Goal: Task Accomplishment & Management: Complete application form

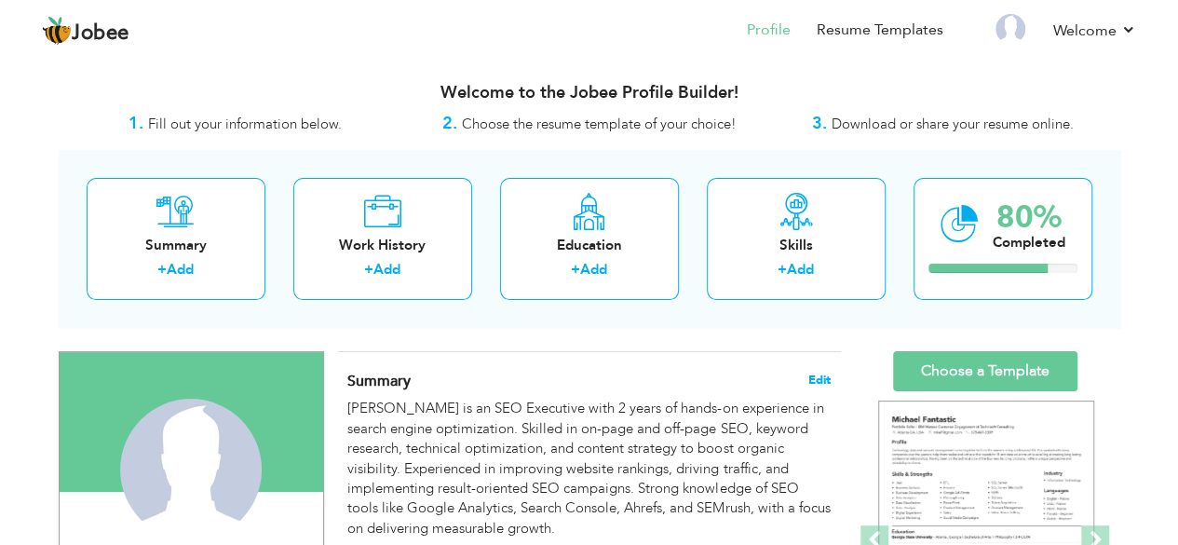
click at [811, 378] on span "Edit" at bounding box center [820, 380] width 22 height 13
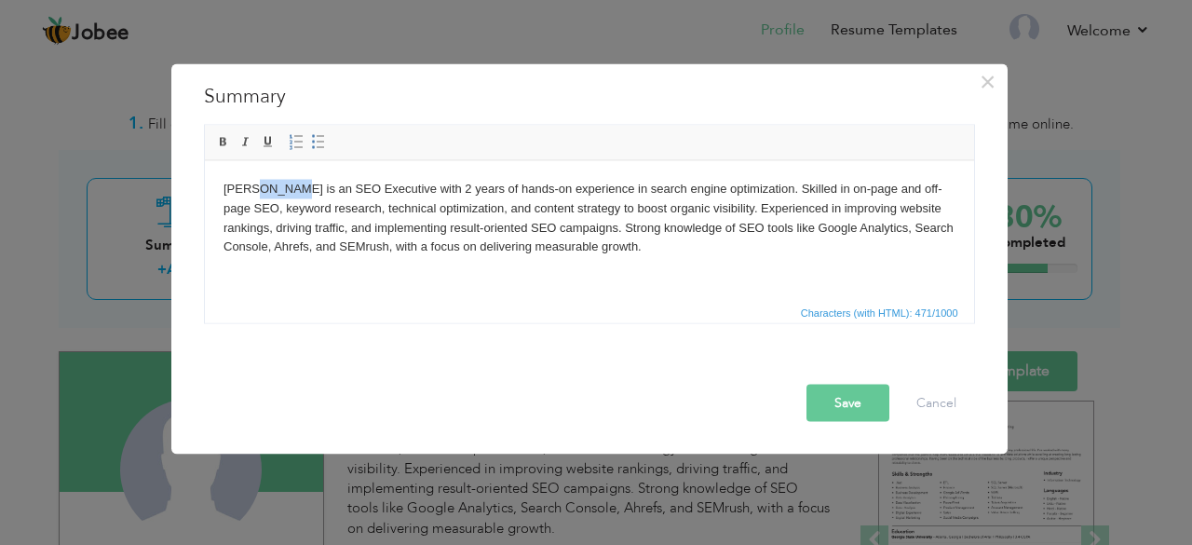
drag, startPoint x: 290, startPoint y: 185, endPoint x: 255, endPoint y: 185, distance: 34.5
click at [255, 185] on body "Saba Akhlaq is an SEO Executive with 2 years of hands-on experience in search e…" at bounding box center [589, 217] width 732 height 77
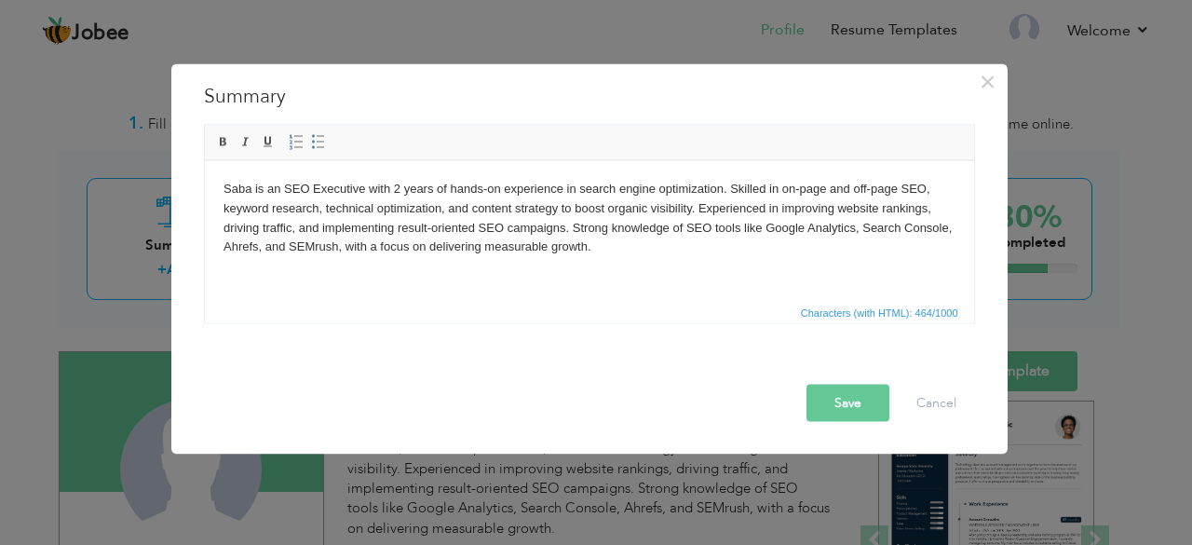
click at [829, 396] on button "Save" at bounding box center [848, 402] width 83 height 37
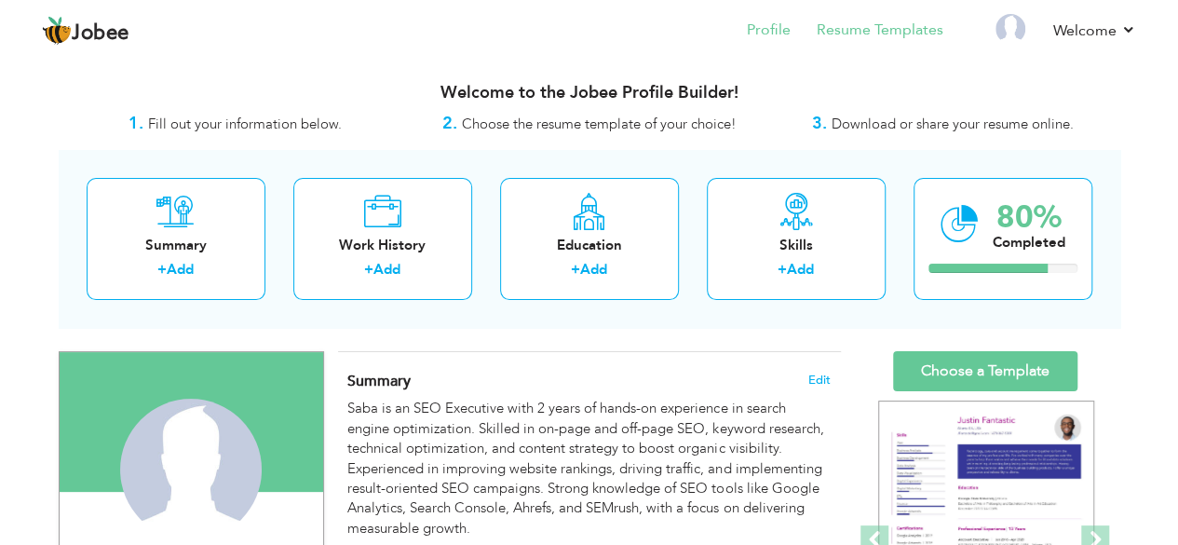
click at [895, 42] on li "Resume Templates" at bounding box center [867, 32] width 153 height 50
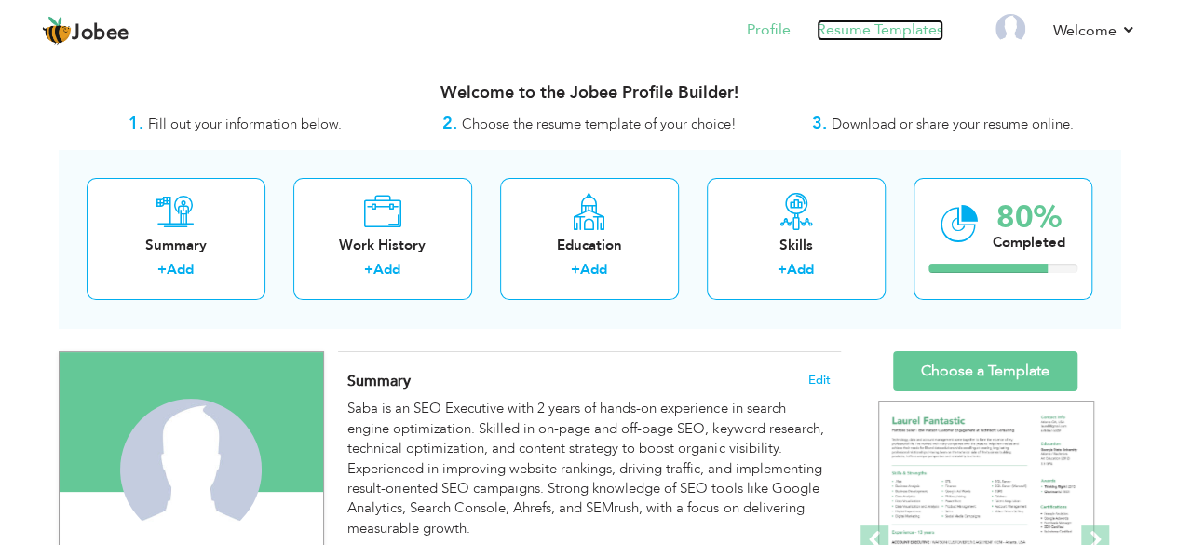
click at [888, 31] on link "Resume Templates" at bounding box center [880, 30] width 127 height 21
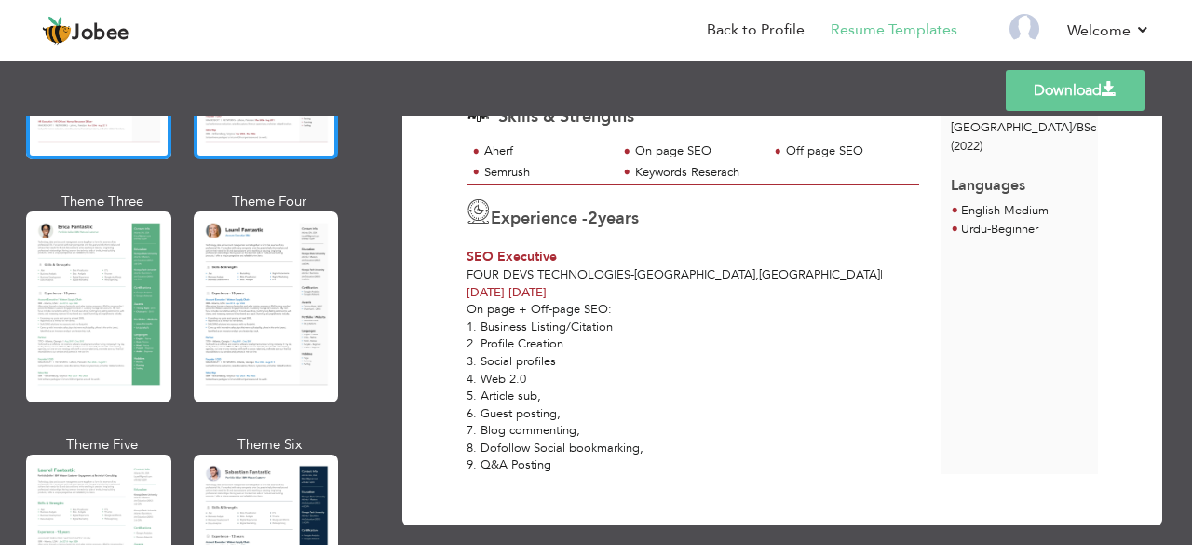
scroll to position [281, 0]
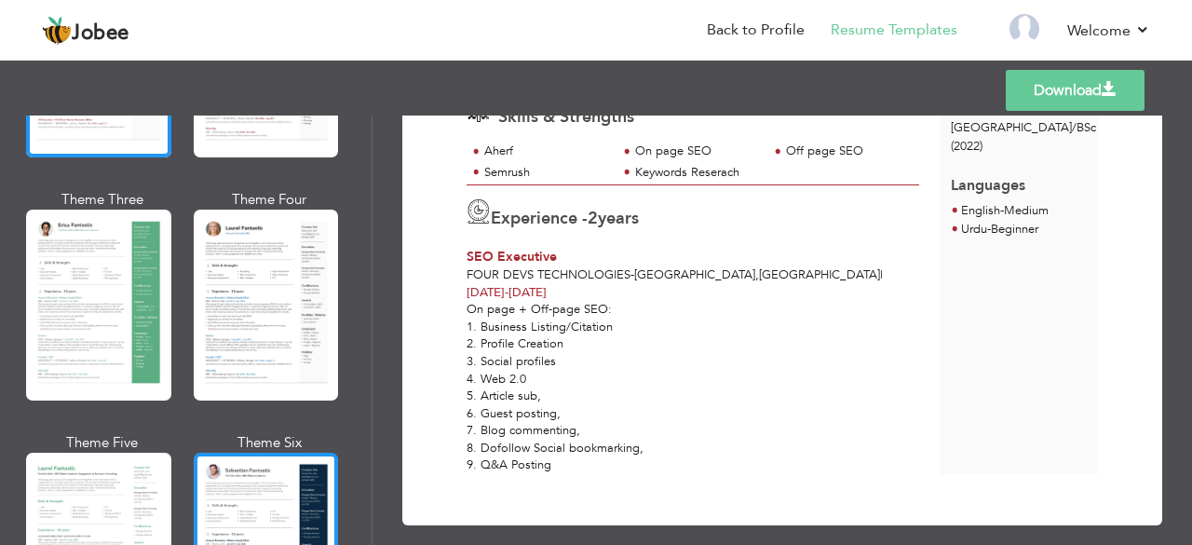
click at [255, 453] on div at bounding box center [266, 548] width 145 height 191
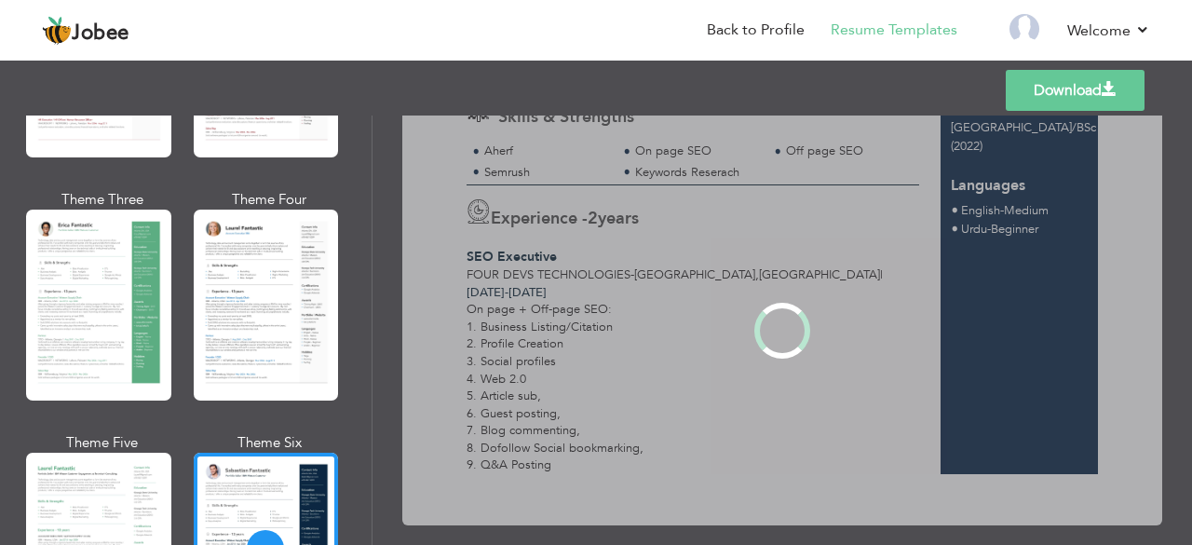
scroll to position [0, 0]
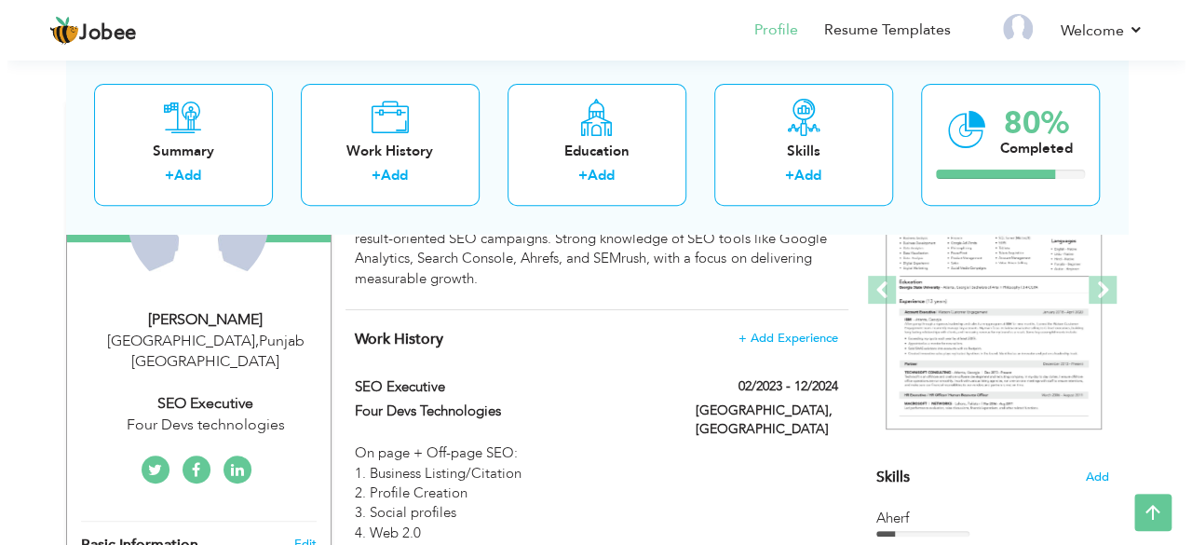
scroll to position [252, 0]
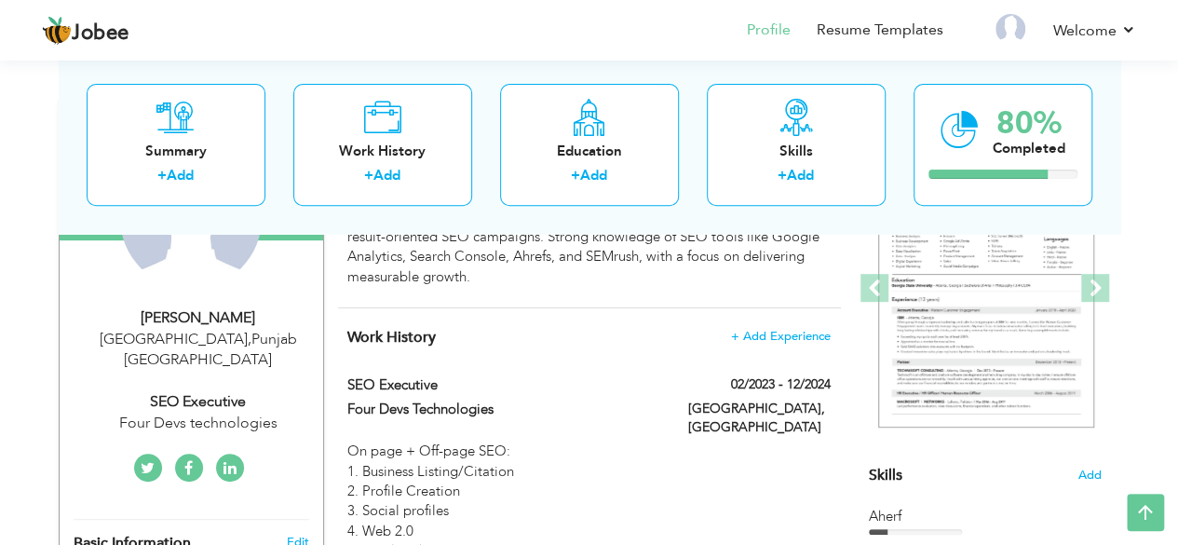
click at [249, 331] on div "Lahore , Punjab Pakistan" at bounding box center [199, 350] width 250 height 43
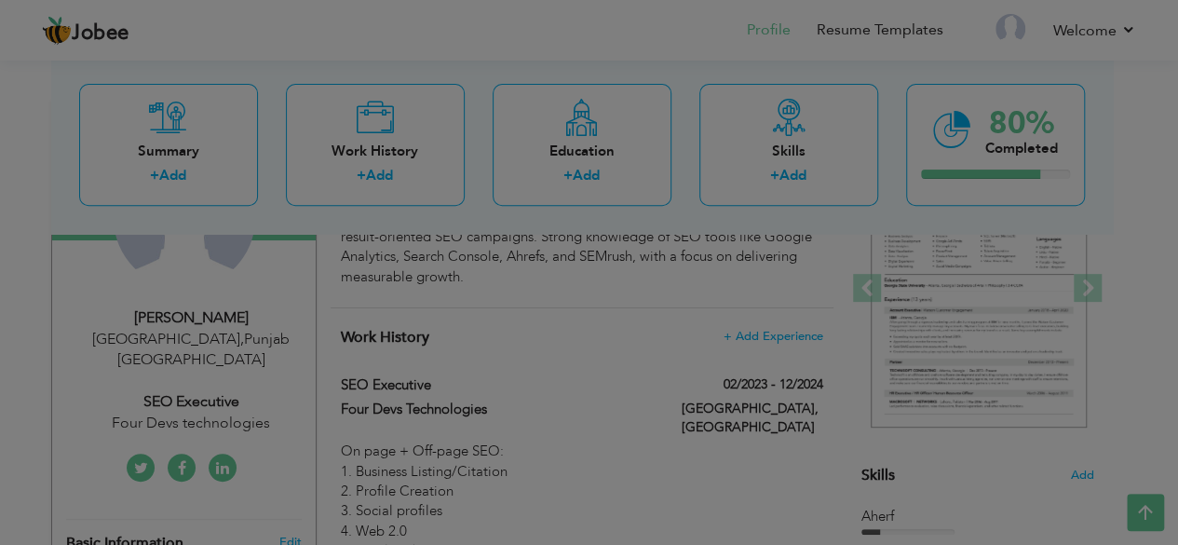
type input "Saba"
type input "Akhlaq"
type input "0336-9946700"
select select "number:166"
type input "[GEOGRAPHIC_DATA]"
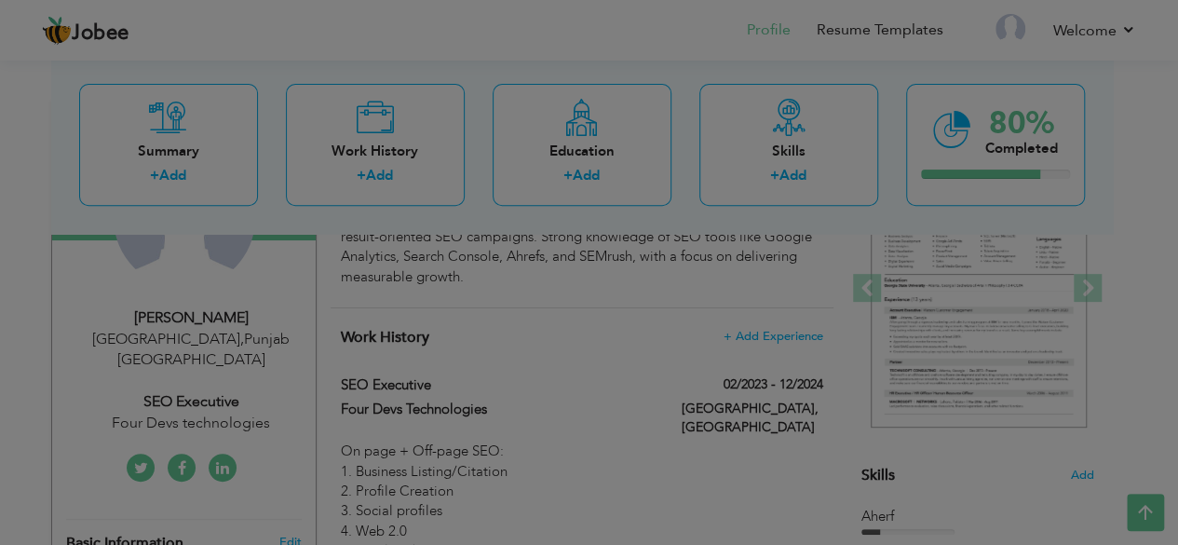
type input "[GEOGRAPHIC_DATA]"
select select "number:4"
type input "Four Devs technologies"
type input "SEO Executive"
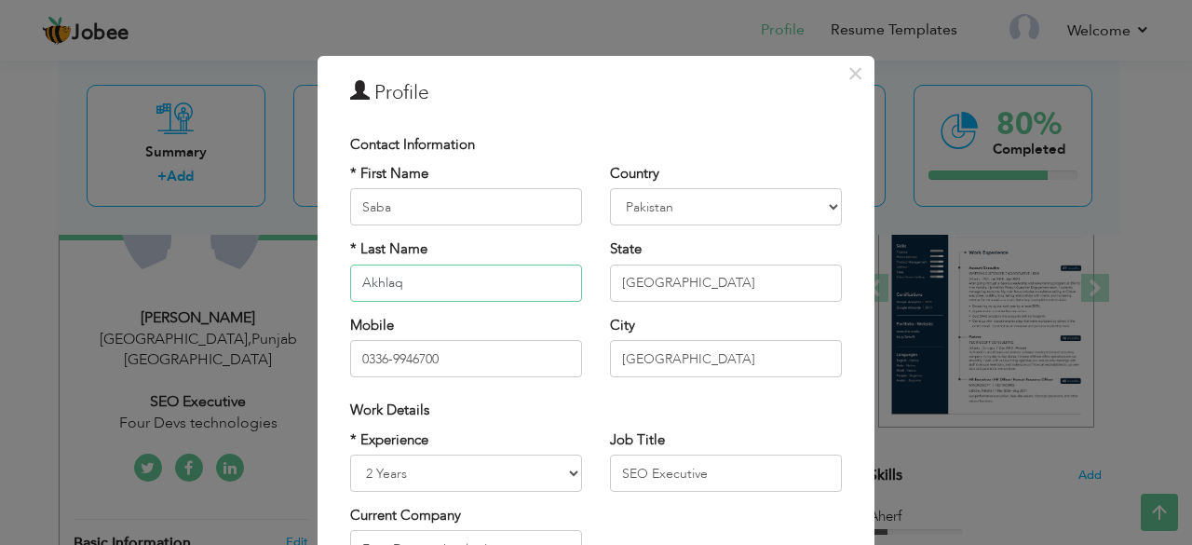
click at [497, 289] on input "Akhlaq" at bounding box center [466, 283] width 232 height 37
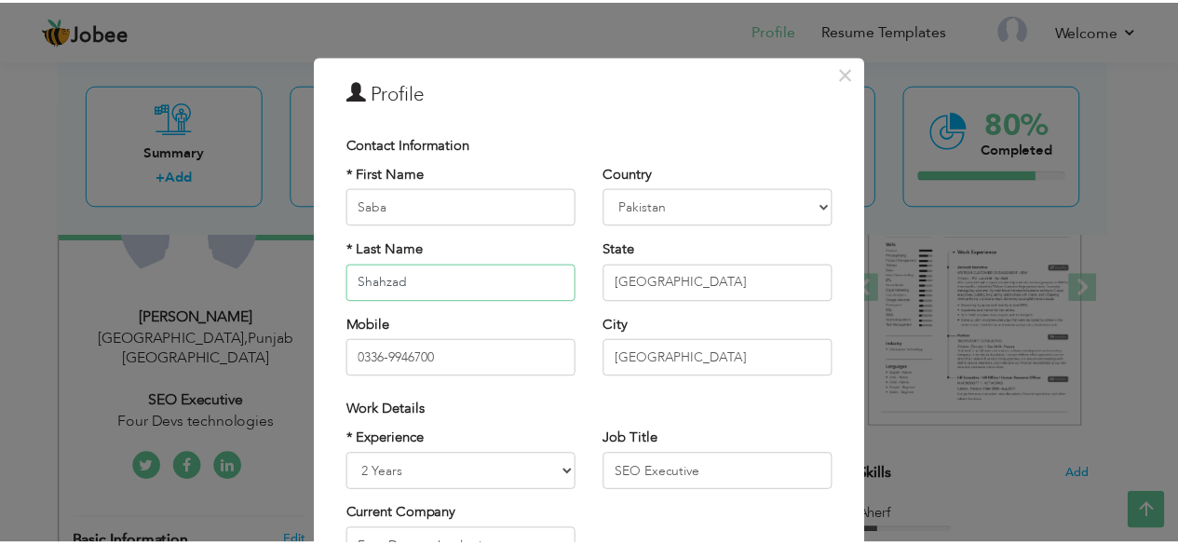
scroll to position [290, 0]
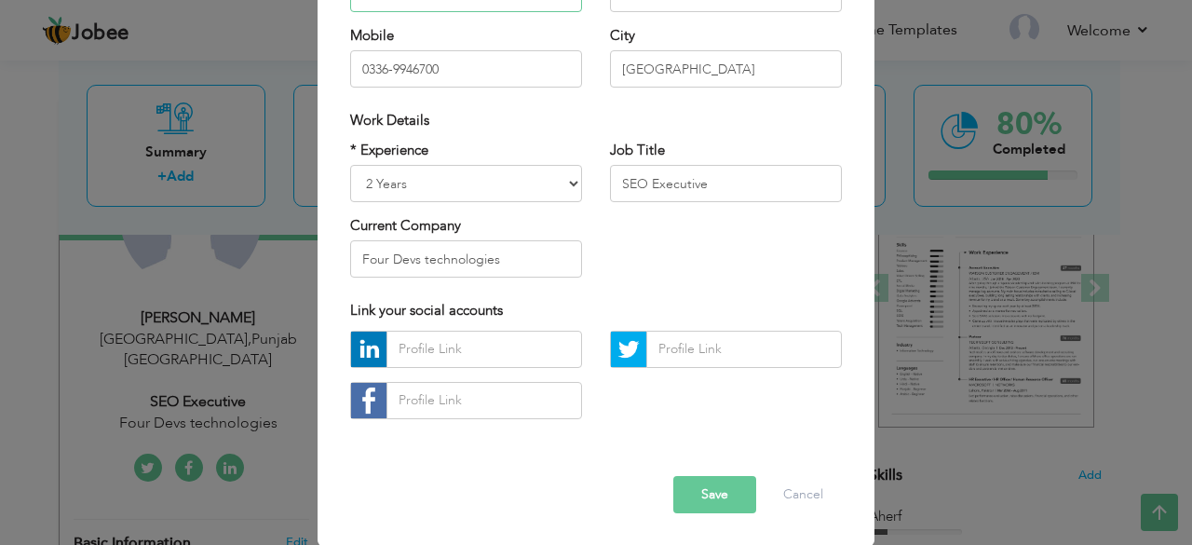
type input "Shahzad"
click at [719, 493] on button "Save" at bounding box center [715, 494] width 83 height 37
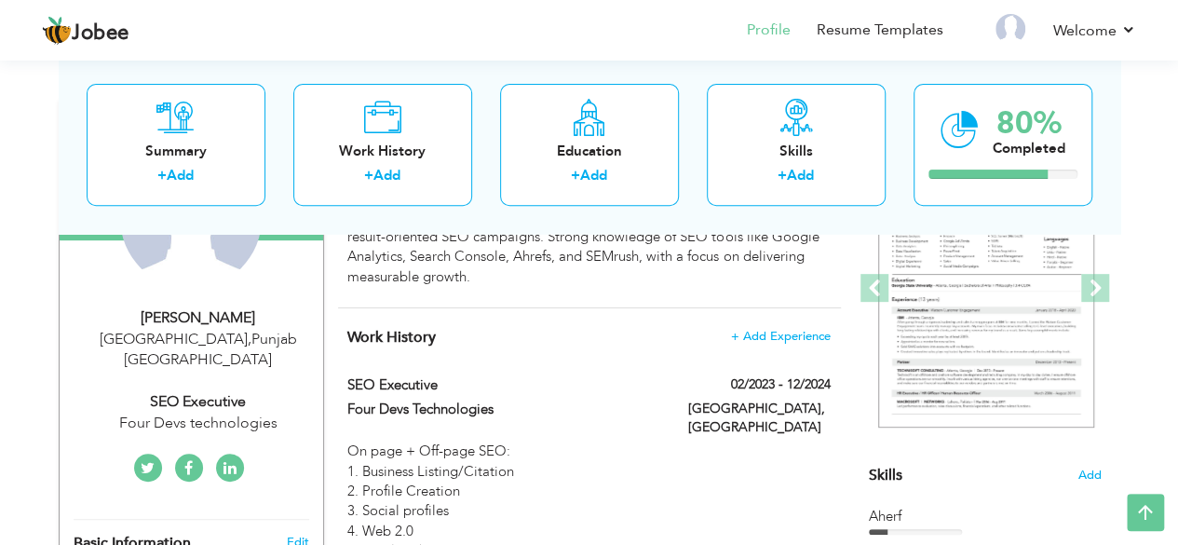
scroll to position [0, 0]
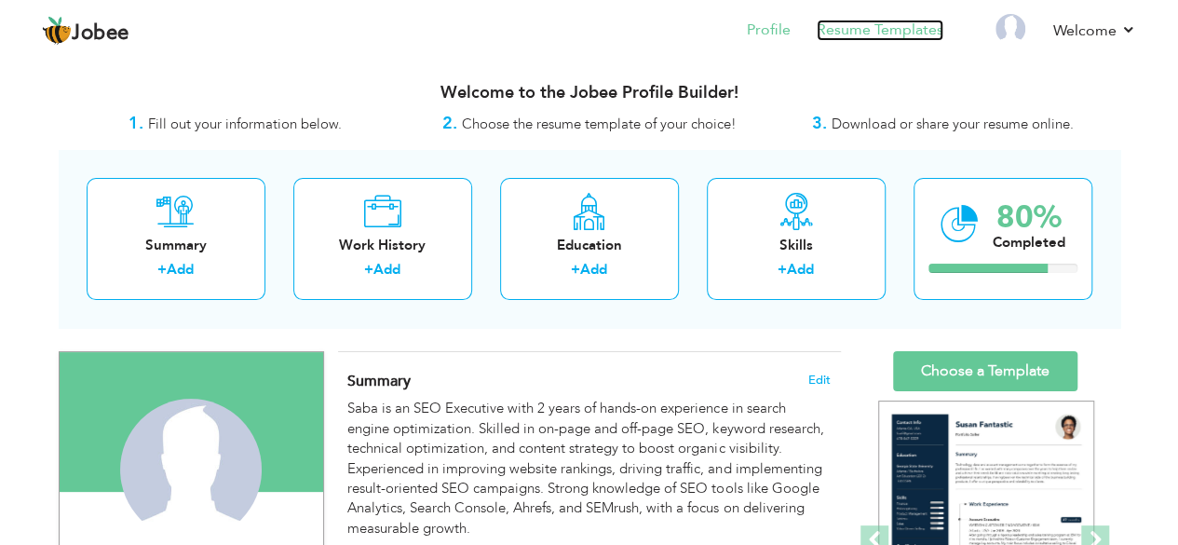
click at [883, 34] on link "Resume Templates" at bounding box center [880, 30] width 127 height 21
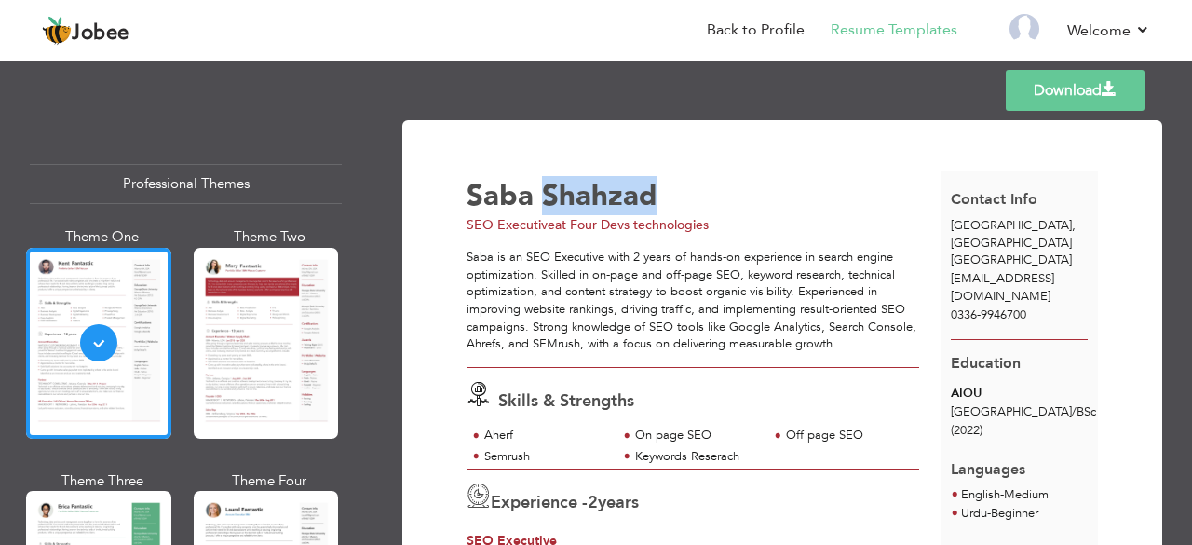
drag, startPoint x: 658, startPoint y: 196, endPoint x: 542, endPoint y: 199, distance: 115.6
click at [542, 199] on div "Saba Shahzad" at bounding box center [709, 196] width 484 height 29
copy span "Shahzad"
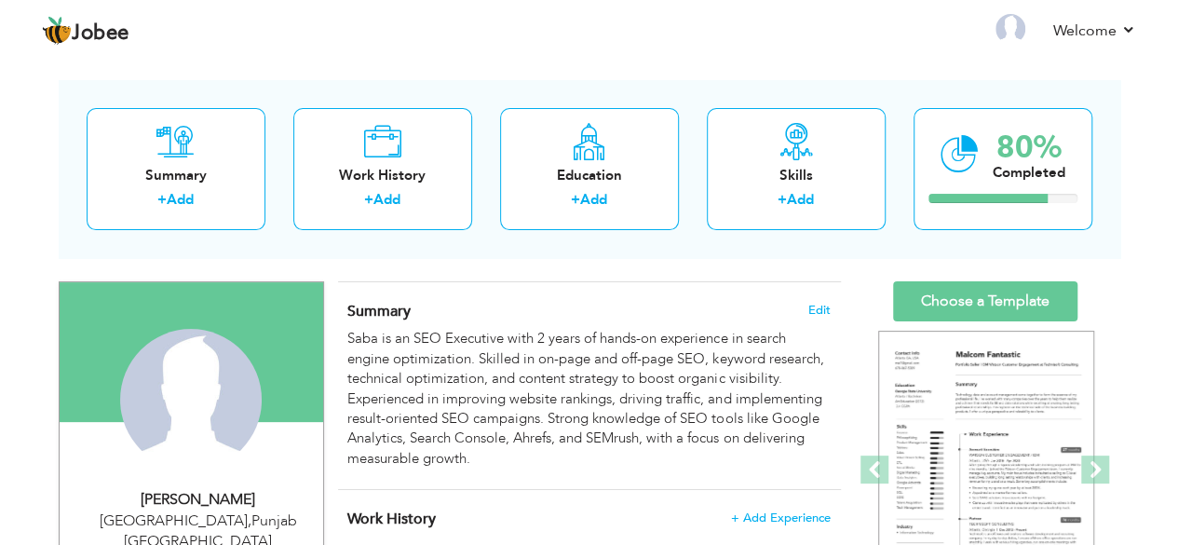
scroll to position [80, 0]
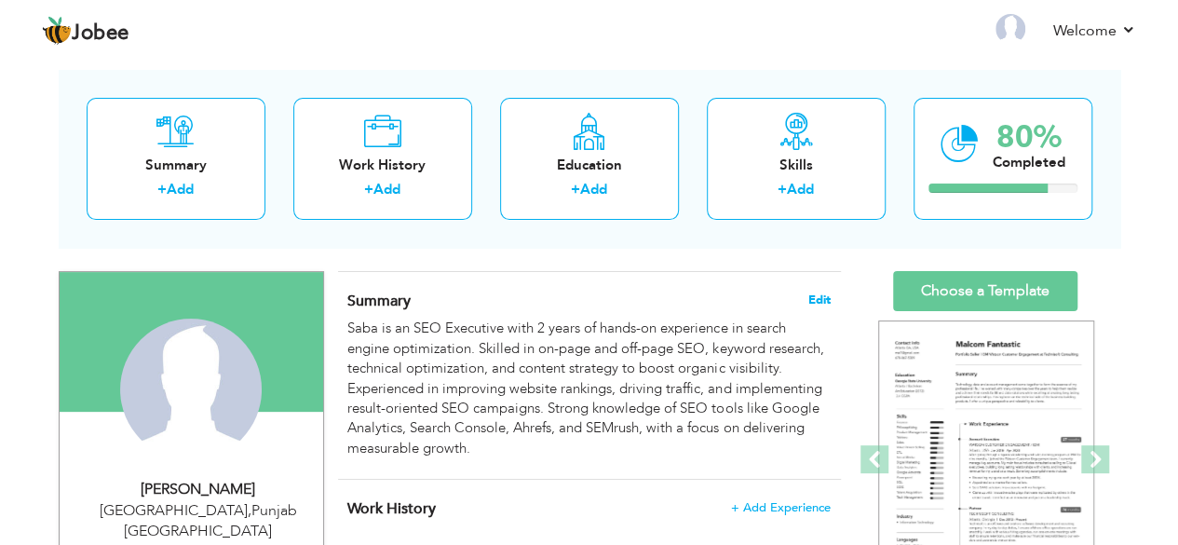
click at [815, 293] on span "Edit" at bounding box center [820, 299] width 22 height 13
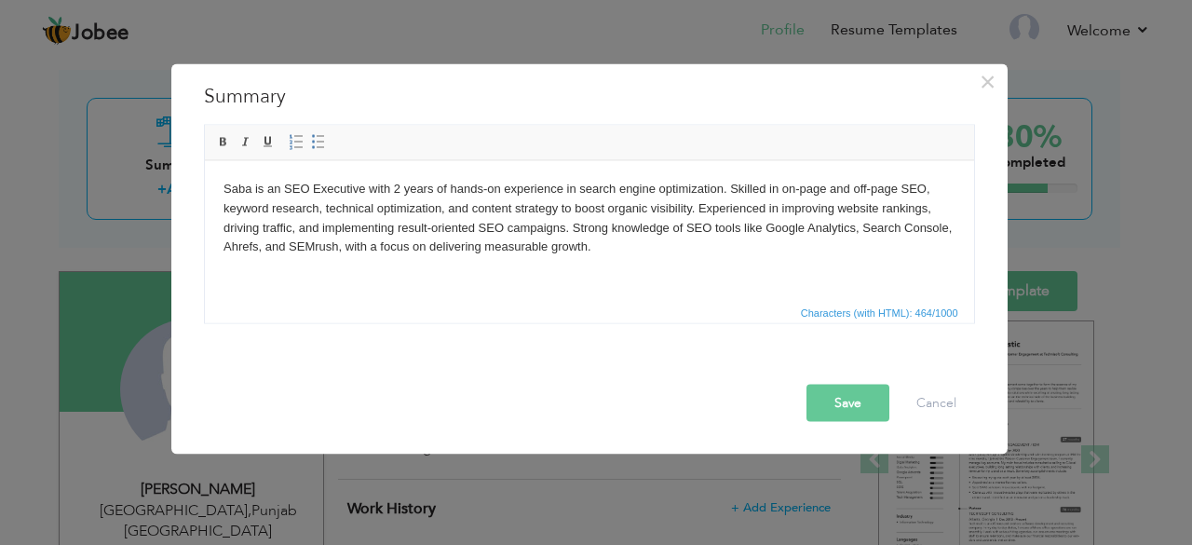
click at [251, 188] on body "Saba is an SEO Executive with 2 years of hands-on experience in search engine o…" at bounding box center [589, 217] width 732 height 77
click at [831, 395] on button "Save" at bounding box center [848, 402] width 83 height 37
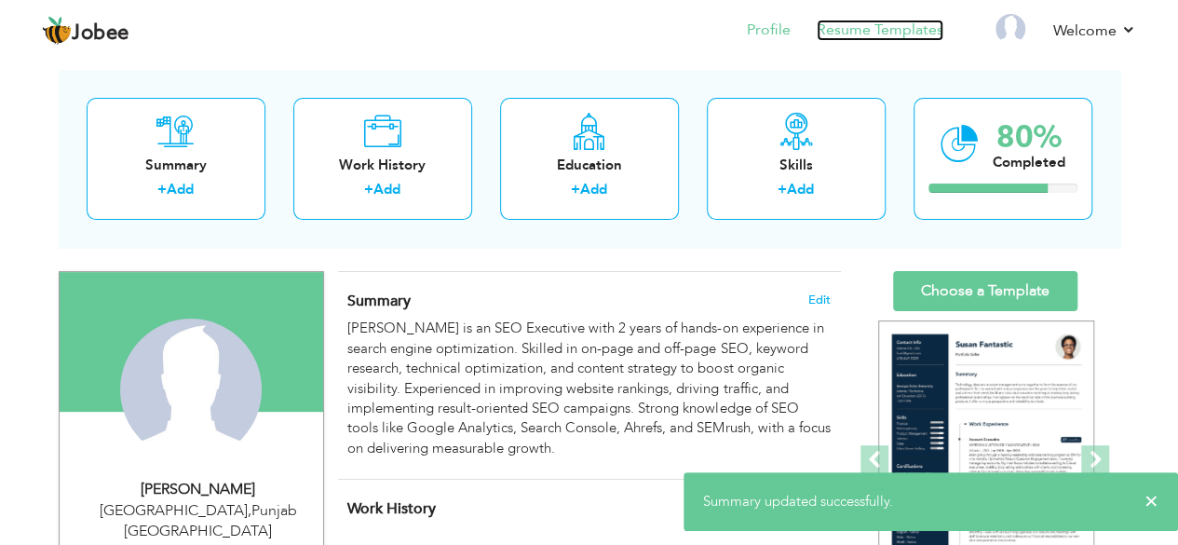
click at [904, 27] on link "Resume Templates" at bounding box center [880, 30] width 127 height 21
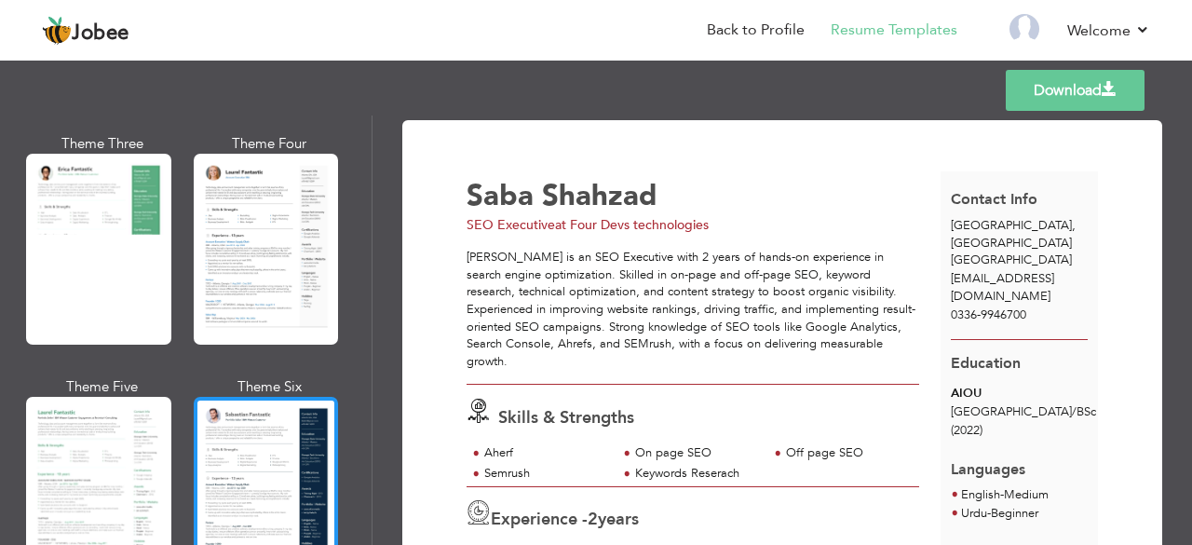
scroll to position [338, 0]
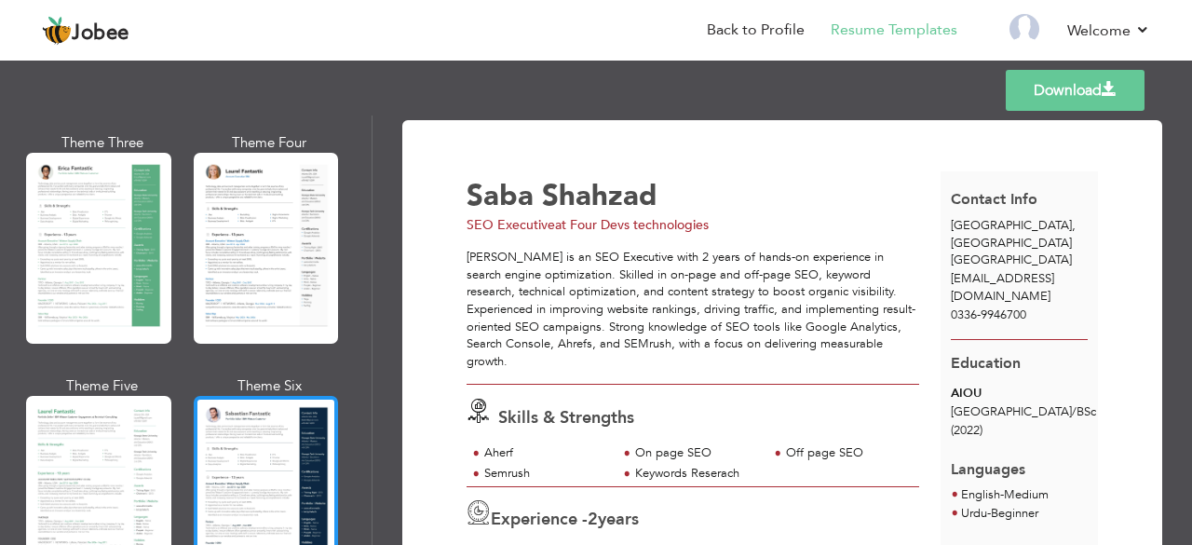
click at [259, 460] on div at bounding box center [266, 491] width 145 height 191
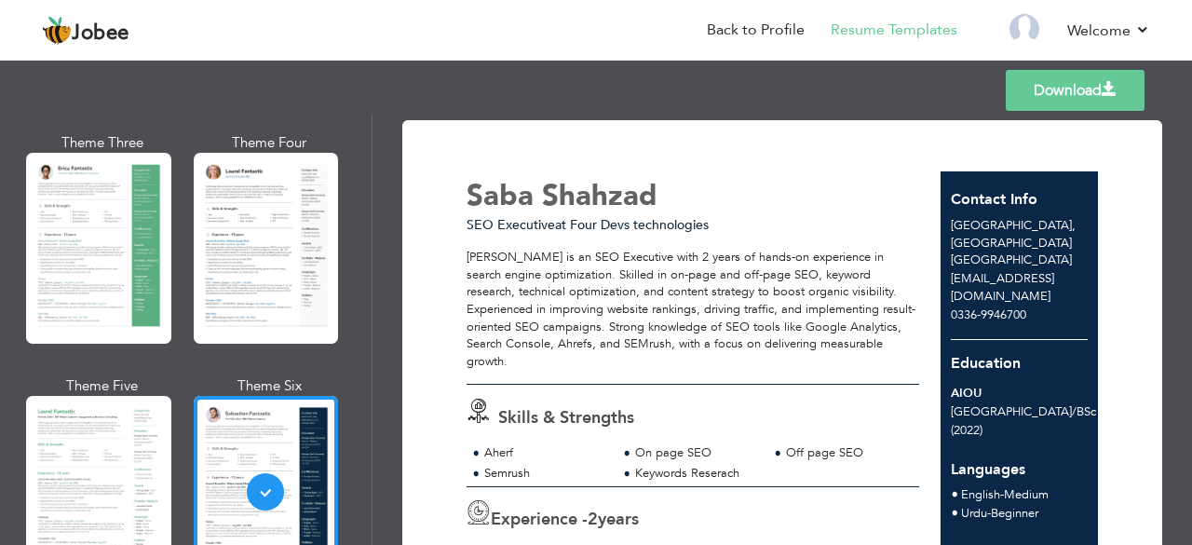
click at [1046, 91] on link "Download" at bounding box center [1075, 90] width 139 height 41
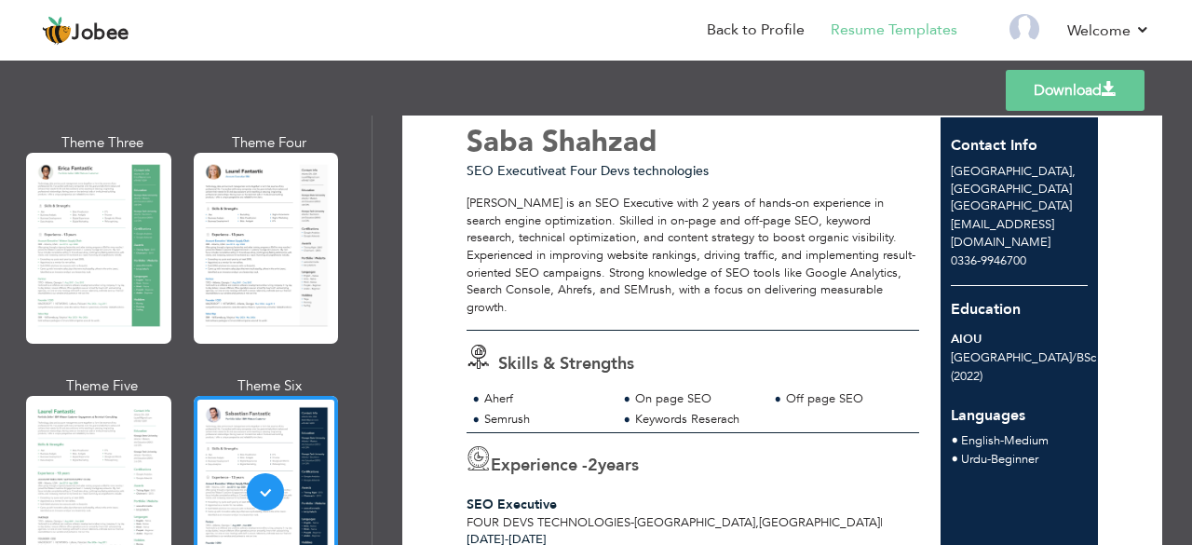
scroll to position [49, 0]
